Goal: Information Seeking & Learning: Learn about a topic

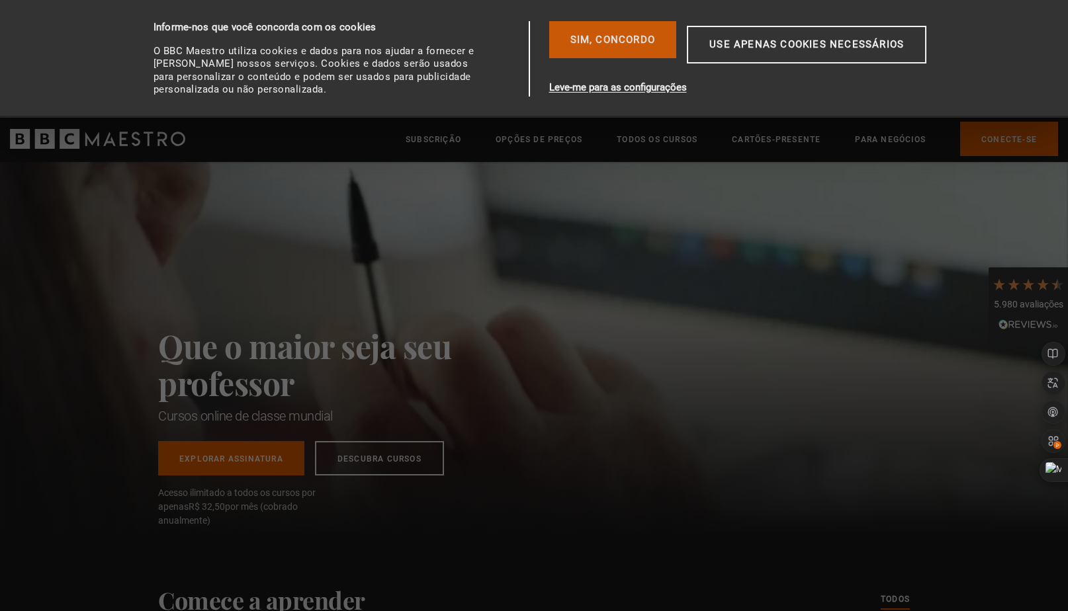
click at [609, 38] on font "Sim, concordo" at bounding box center [612, 40] width 85 height 12
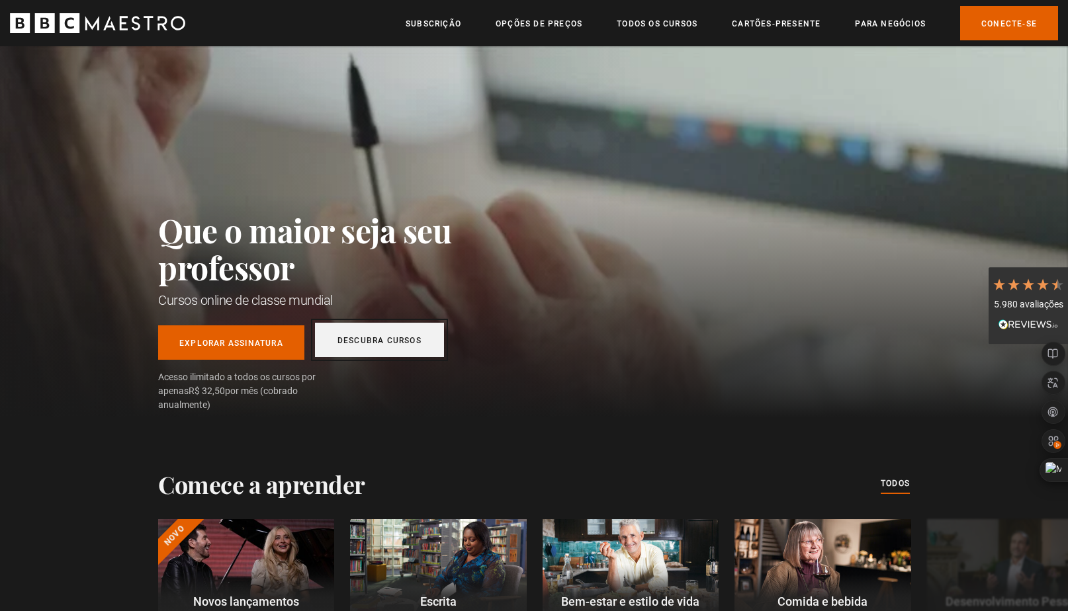
click at [382, 343] on font "Descubra Cursos" at bounding box center [379, 340] width 84 height 9
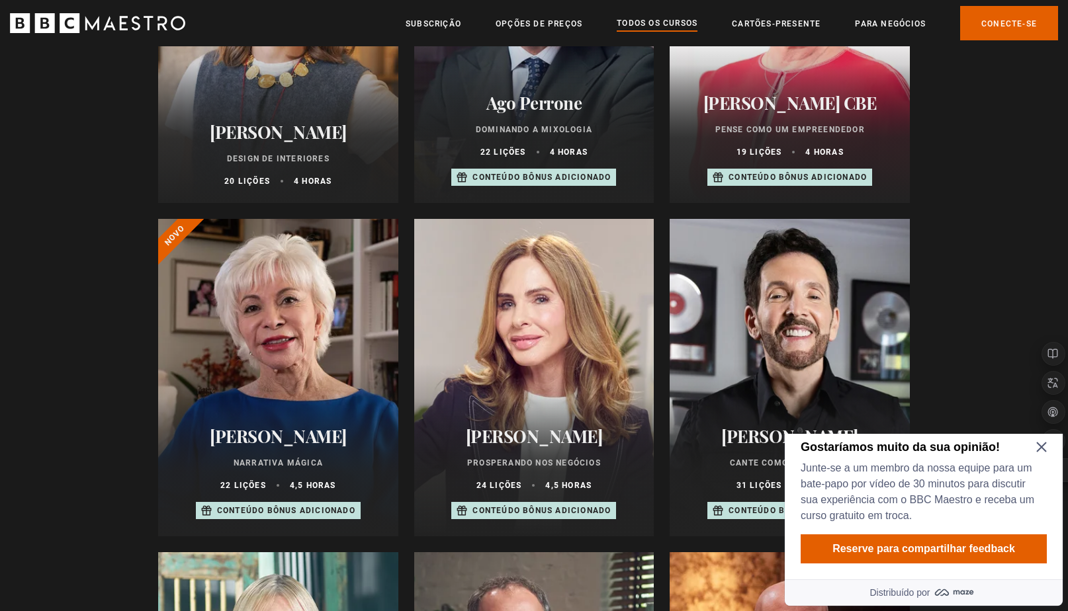
scroll to position [662, 0]
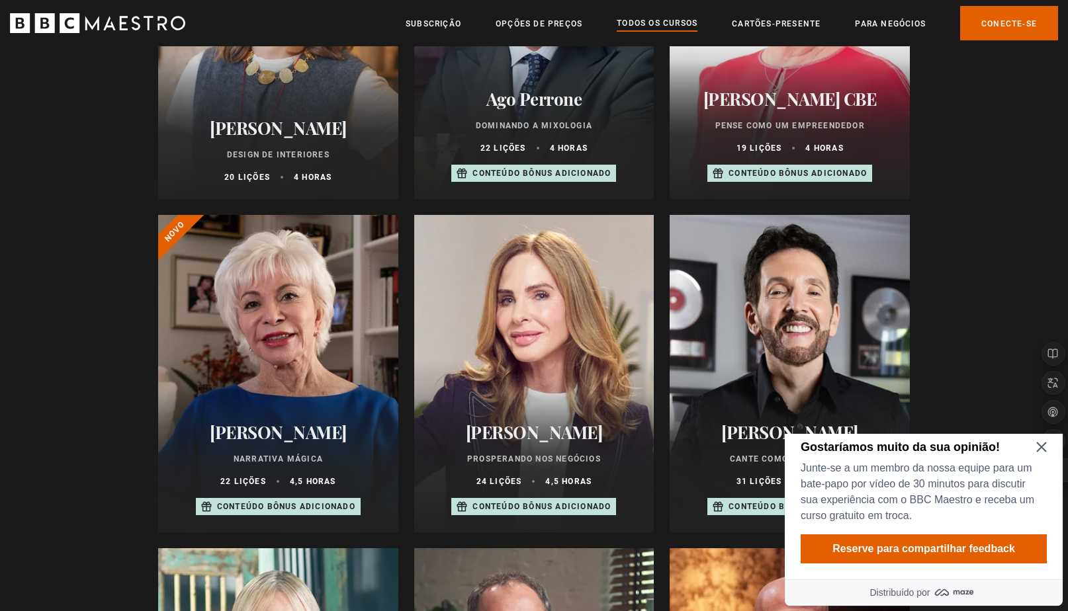
click at [1042, 445] on icon "Prompt de Fechar Labirinto" at bounding box center [1041, 448] width 10 height 10
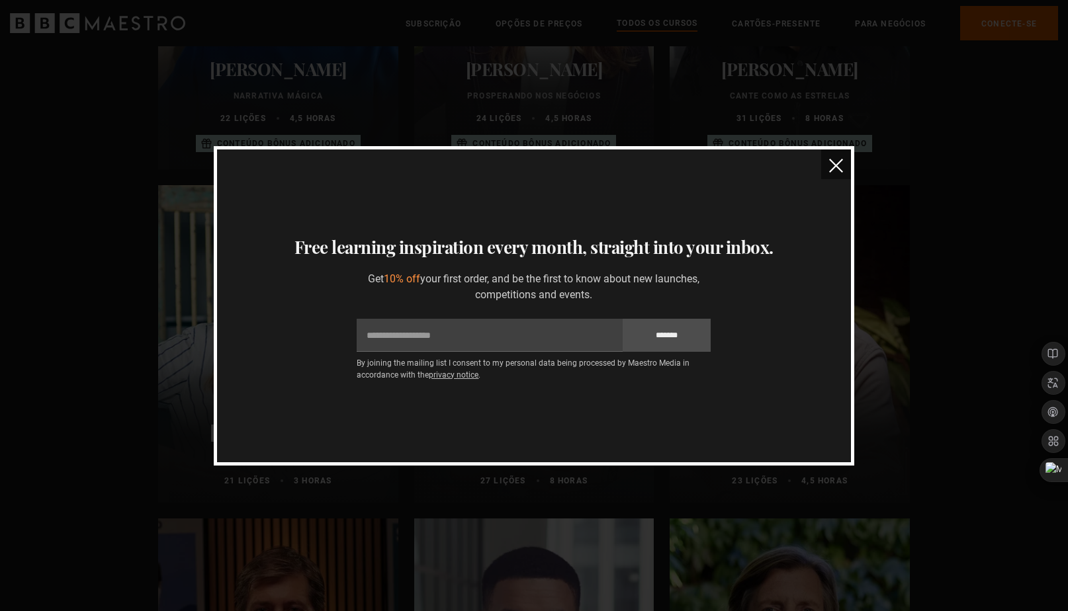
scroll to position [0, 0]
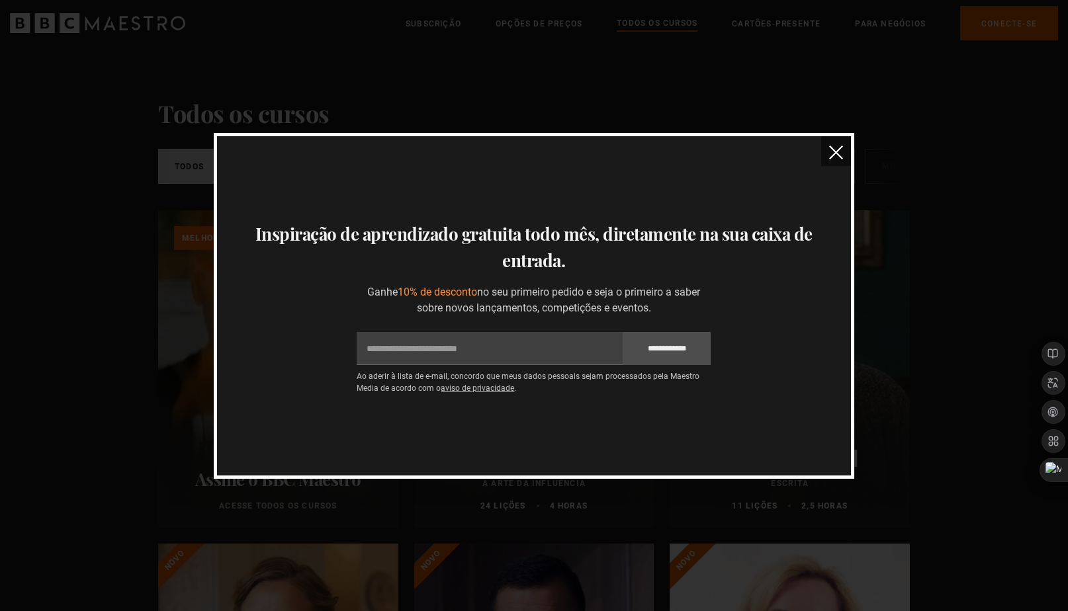
drag, startPoint x: 837, startPoint y: 153, endPoint x: 785, endPoint y: 171, distance: 55.2
click at [837, 153] on img "fechar" at bounding box center [836, 153] width 14 height 14
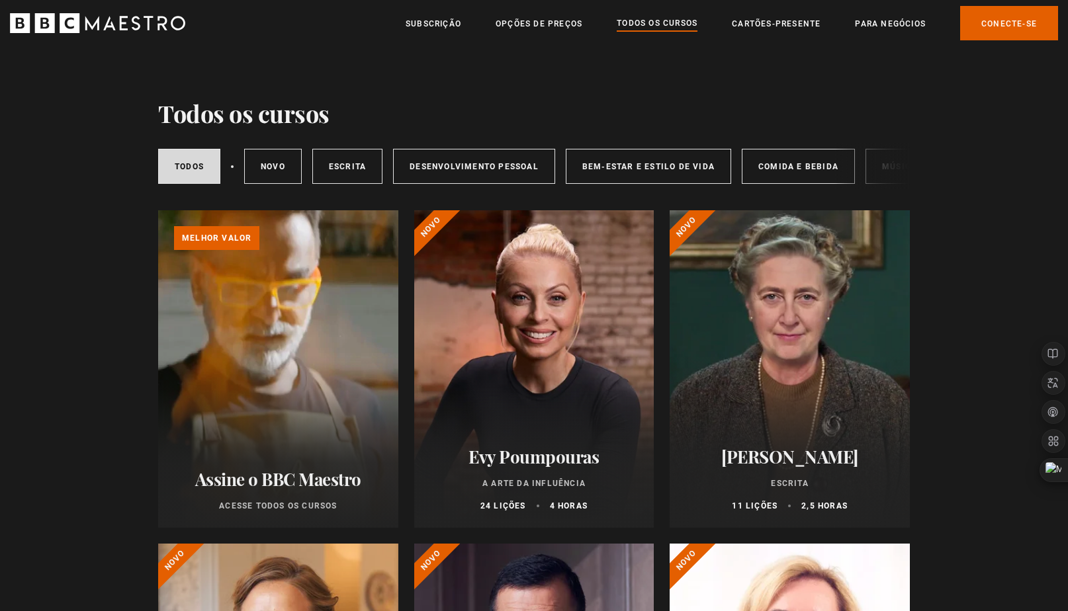
click at [885, 165] on div "Todos cursos Novo cursos Escrita Desenvolvimento Pessoal Bem-estar e estilo de …" at bounding box center [534, 167] width 752 height 46
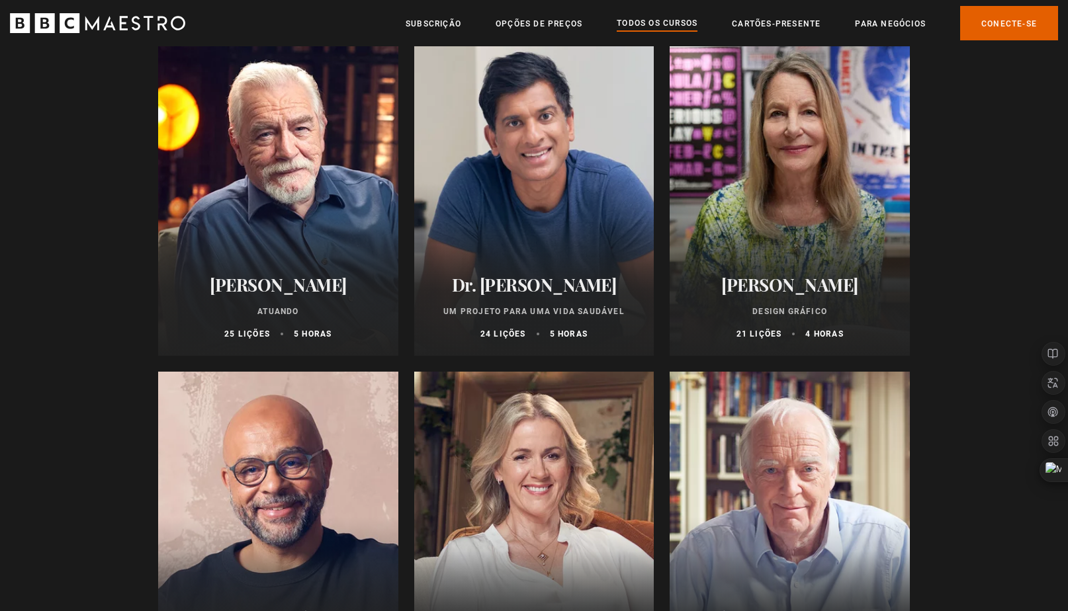
scroll to position [2171, 0]
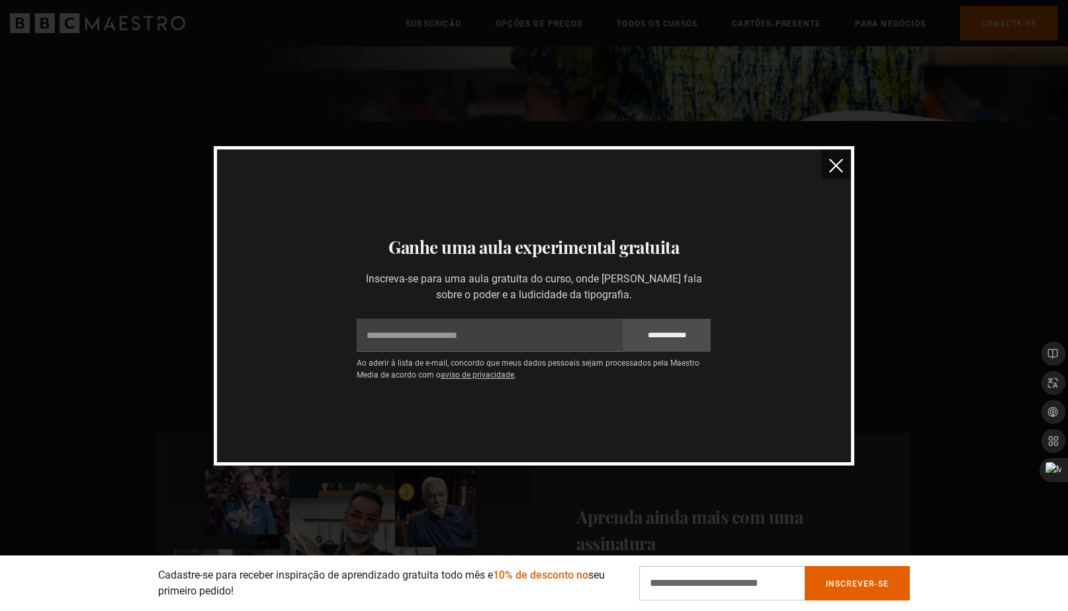
scroll to position [489, 0]
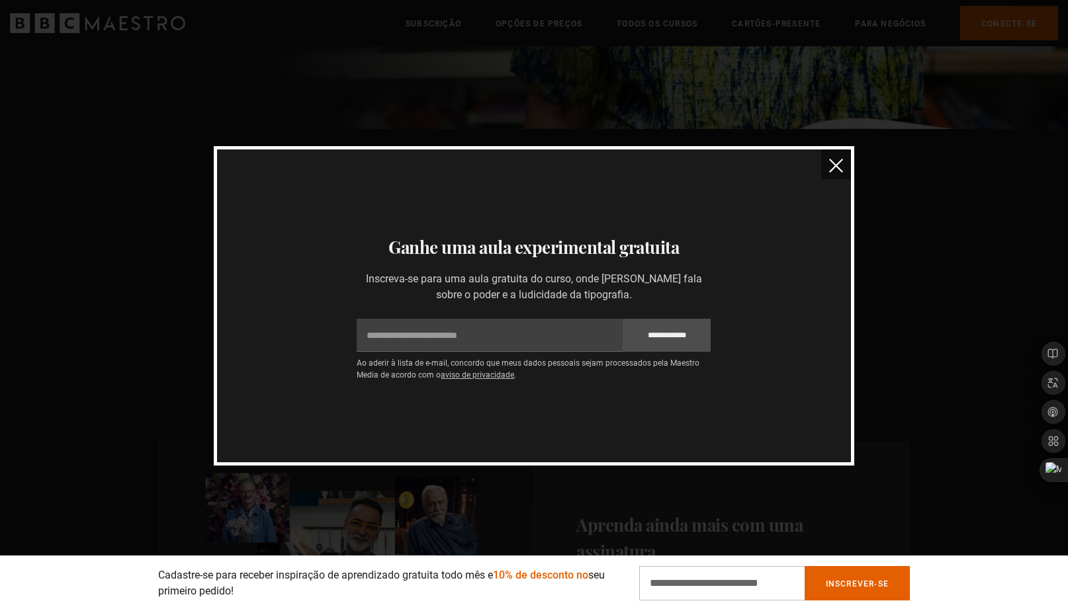
click at [838, 163] on img "fechar" at bounding box center [836, 166] width 14 height 14
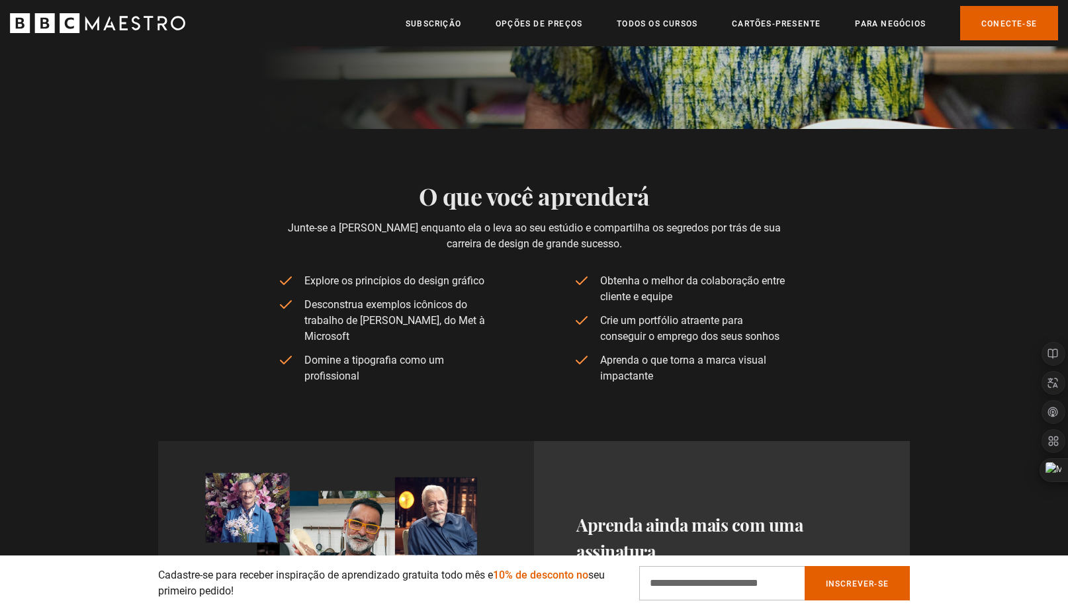
scroll to position [0, 0]
